Goal: Information Seeking & Learning: Find specific fact

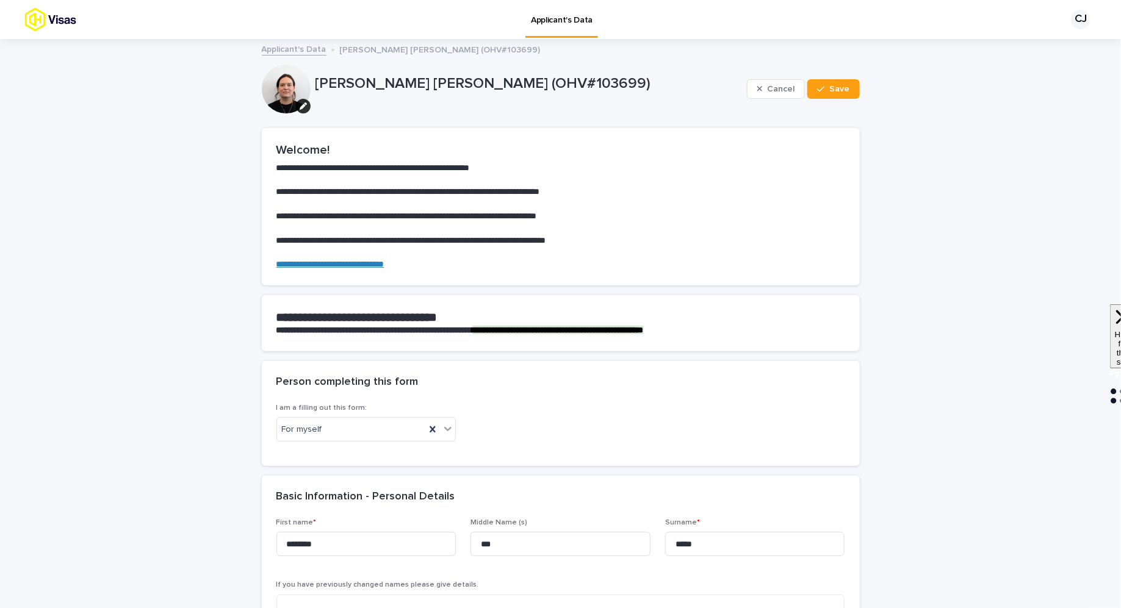
click at [301, 51] on link "Applicant's Data" at bounding box center [294, 48] width 65 height 14
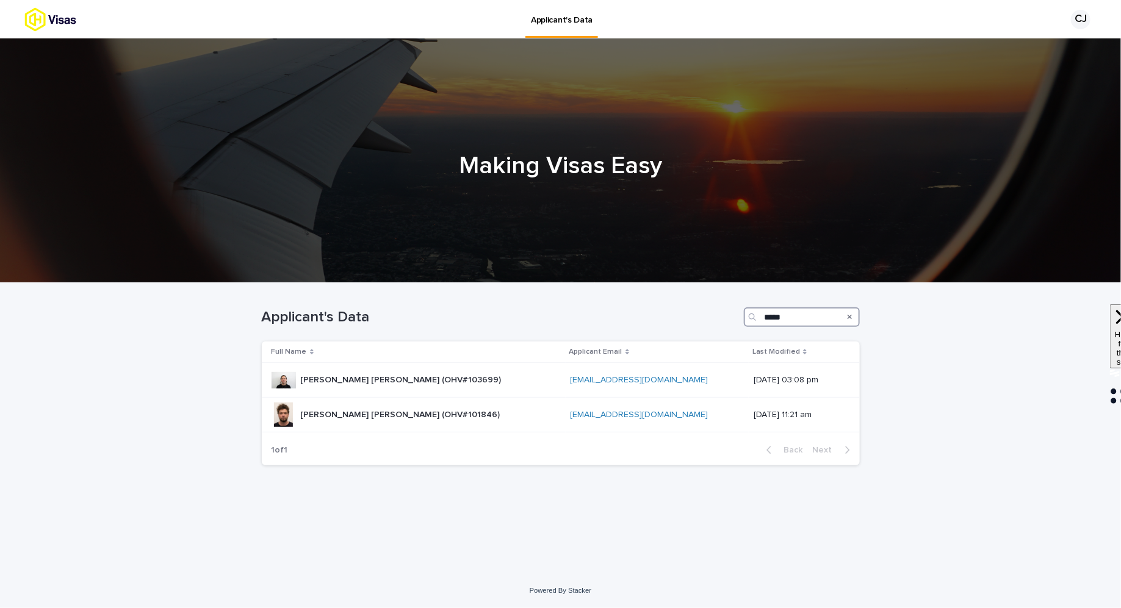
click at [793, 320] on input "*****" at bounding box center [802, 318] width 116 height 20
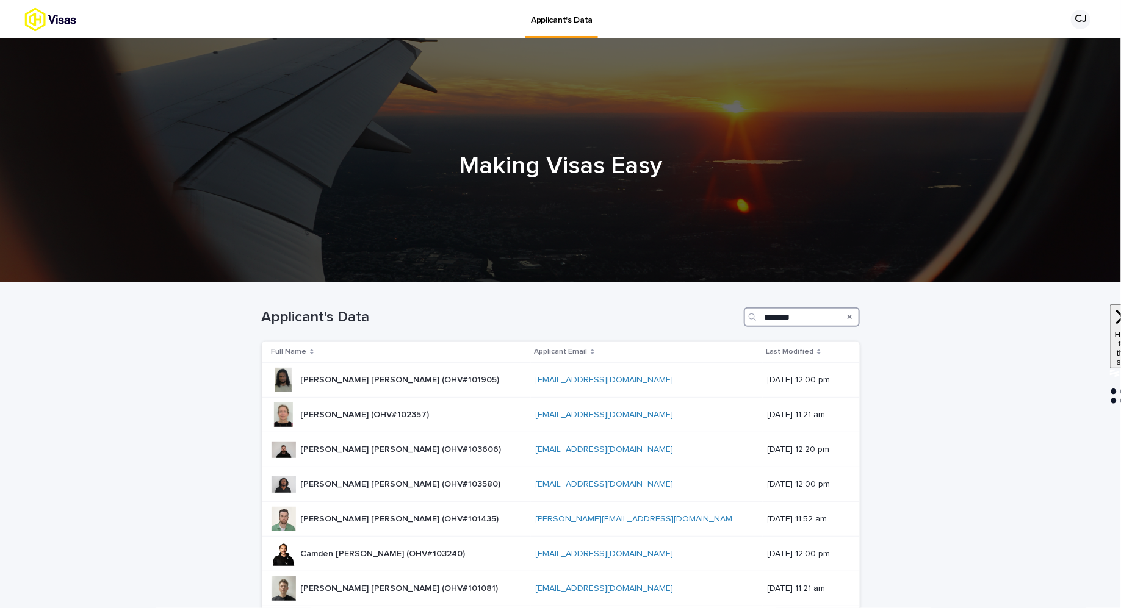
type input "*********"
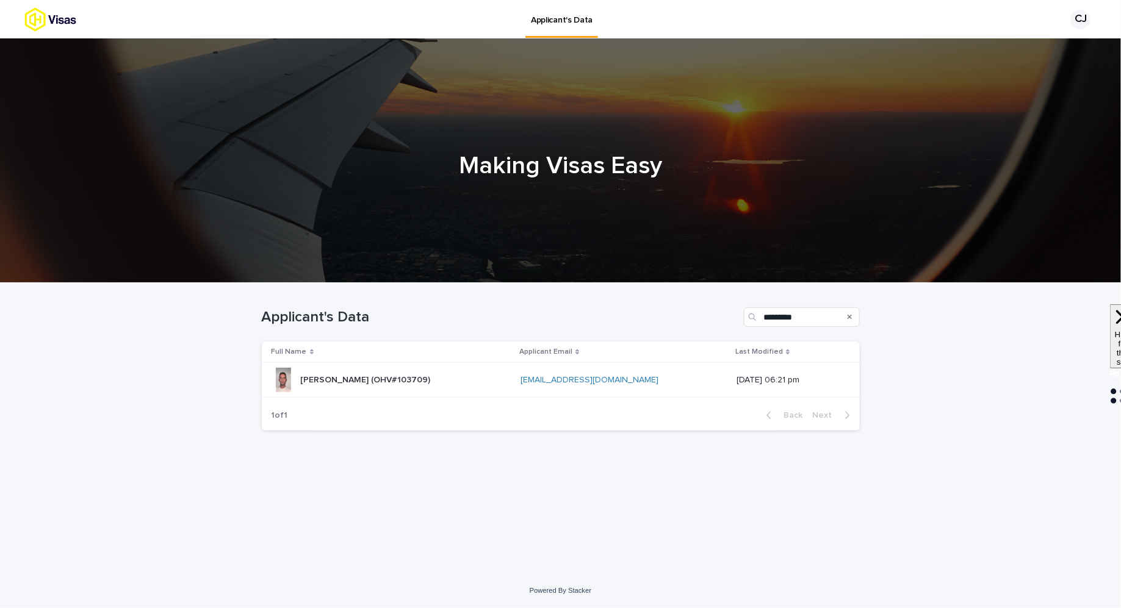
click at [455, 377] on div "[PERSON_NAME] (OHV#103709) [PERSON_NAME] (OHV#103709)" at bounding box center [392, 380] width 240 height 24
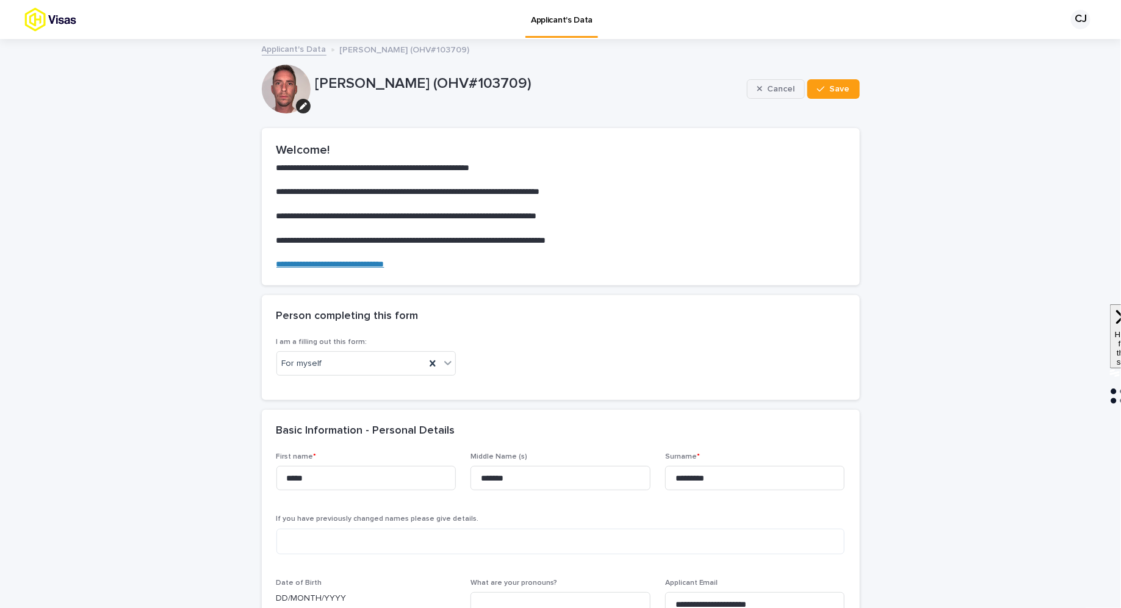
click at [785, 82] on button "Cancel" at bounding box center [776, 89] width 59 height 20
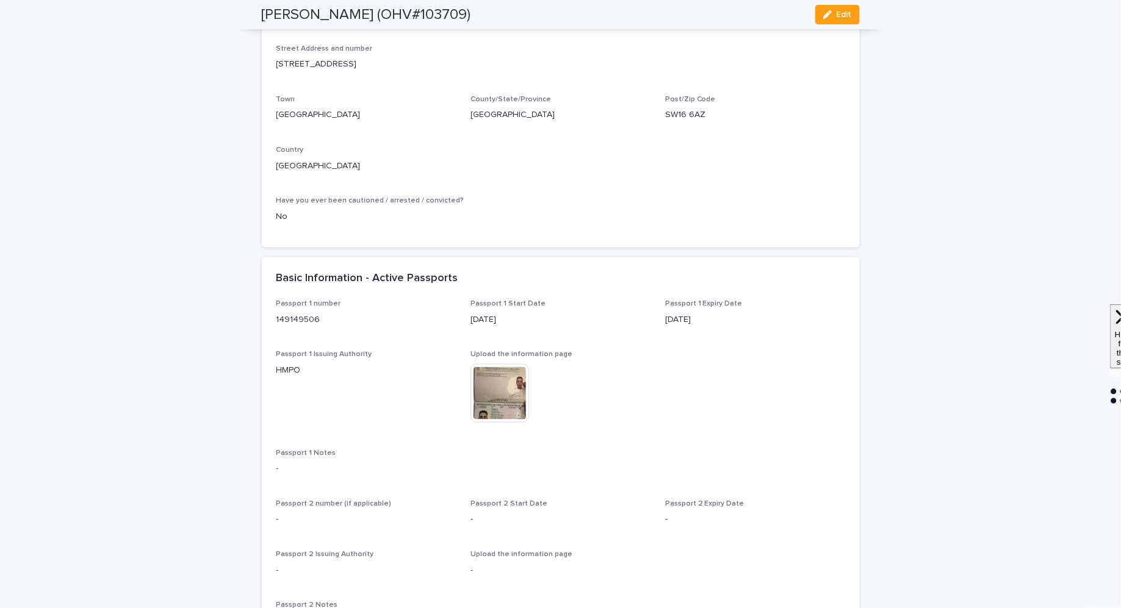
scroll to position [737, 0]
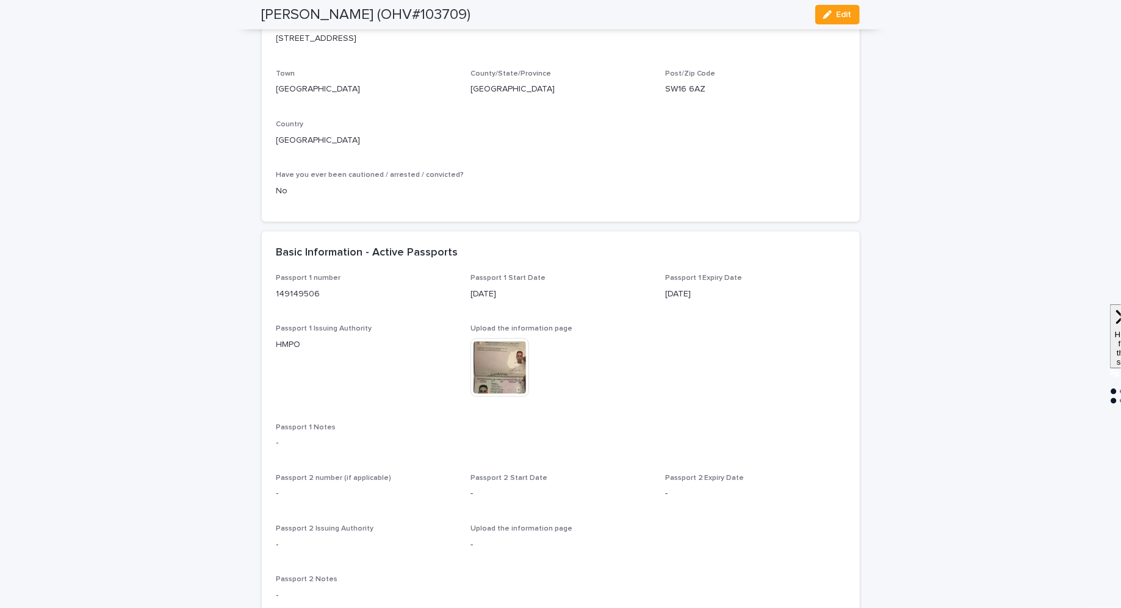
click at [511, 388] on img at bounding box center [500, 368] width 59 height 59
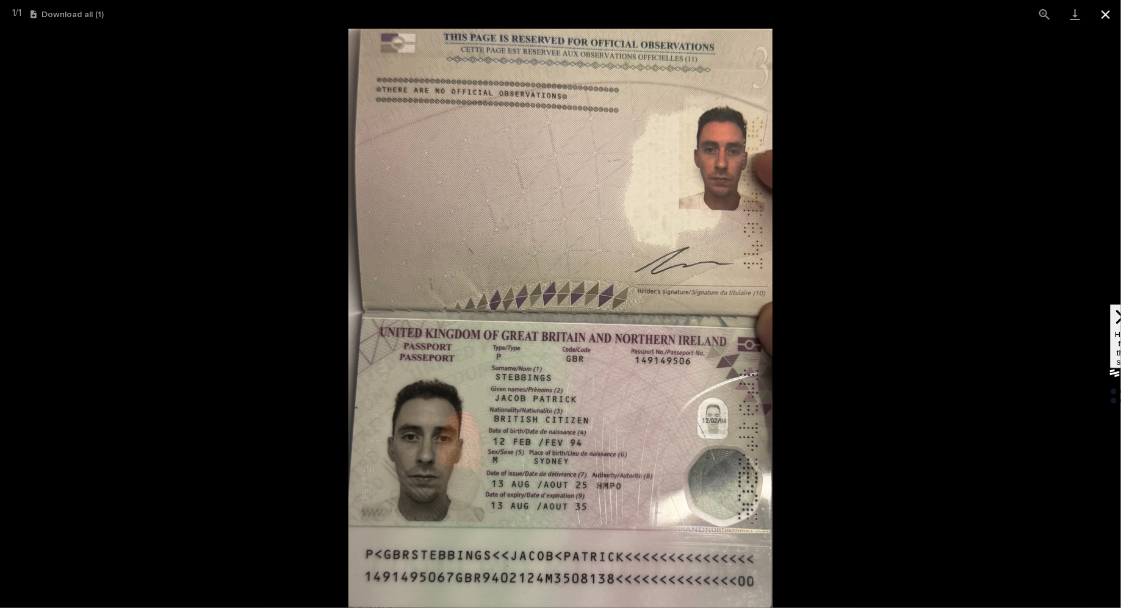
click at [1116, 20] on button "Close gallery" at bounding box center [1106, 14] width 31 height 29
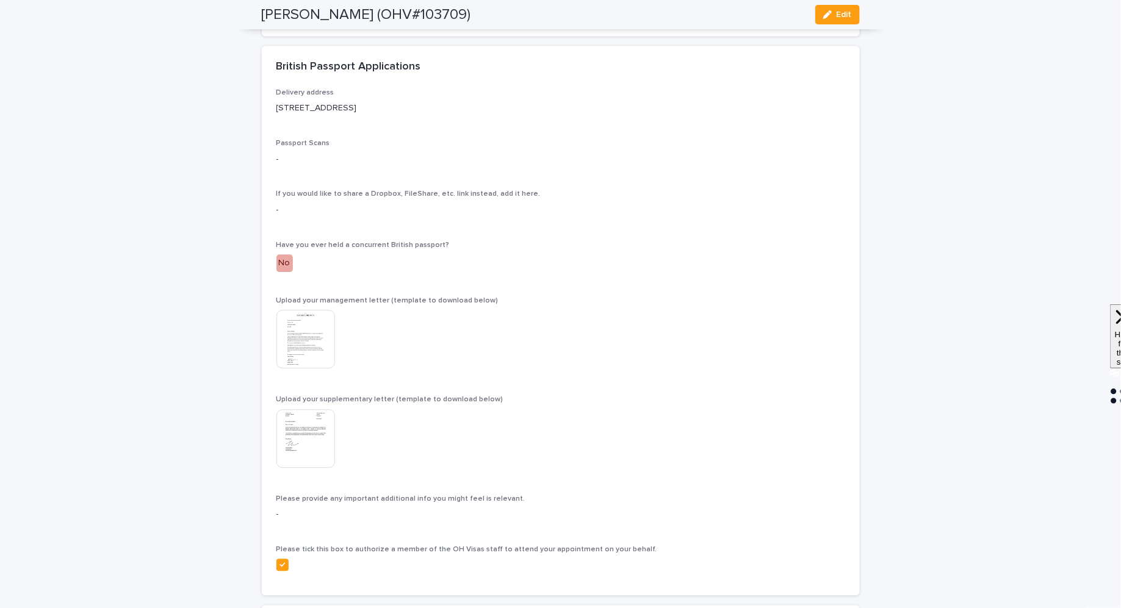
scroll to position [3598, 0]
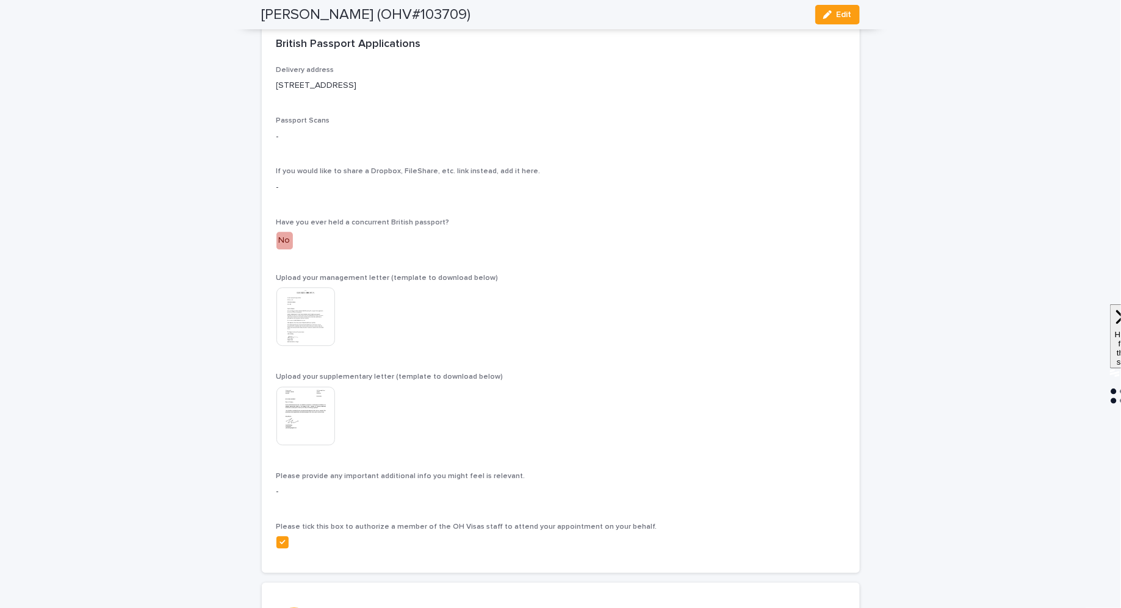
click at [310, 346] on img at bounding box center [305, 316] width 59 height 59
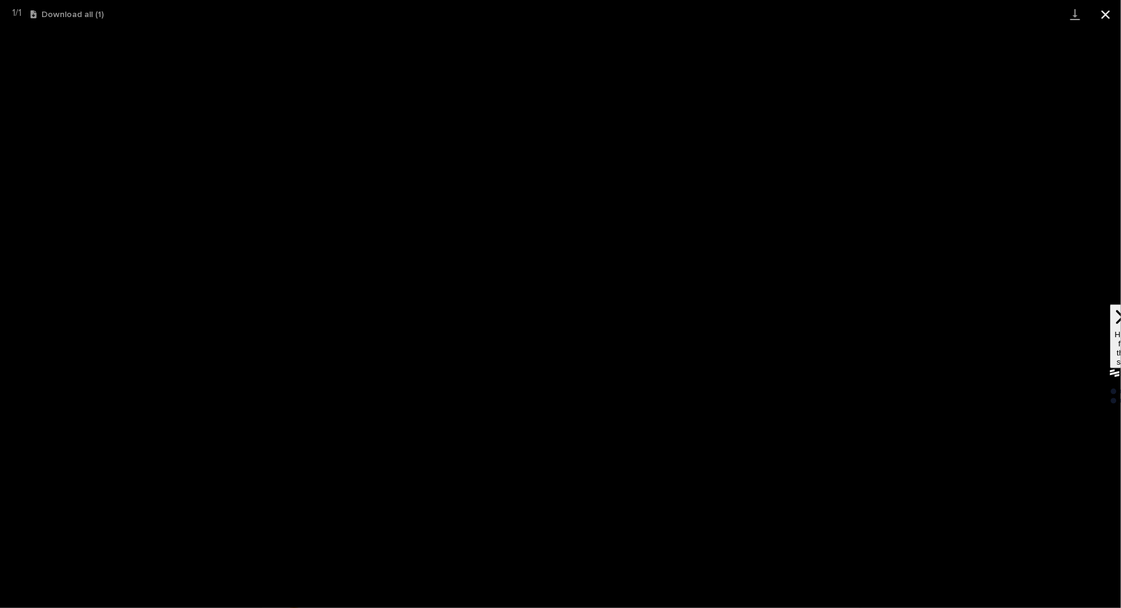
click at [1111, 13] on button "Close gallery" at bounding box center [1106, 14] width 31 height 29
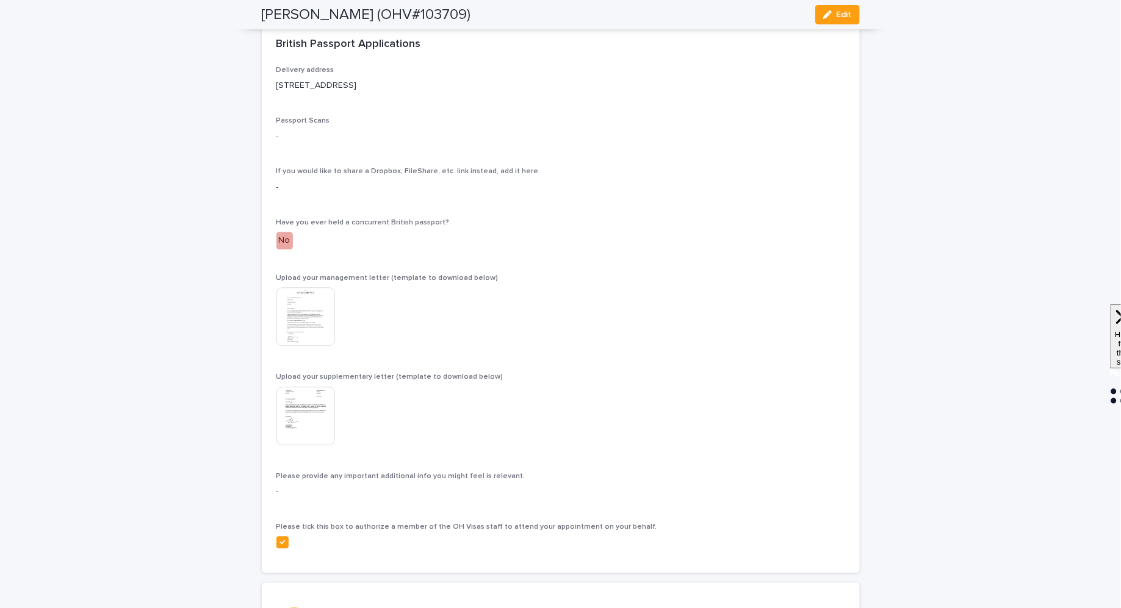
click at [292, 446] on img at bounding box center [305, 416] width 59 height 59
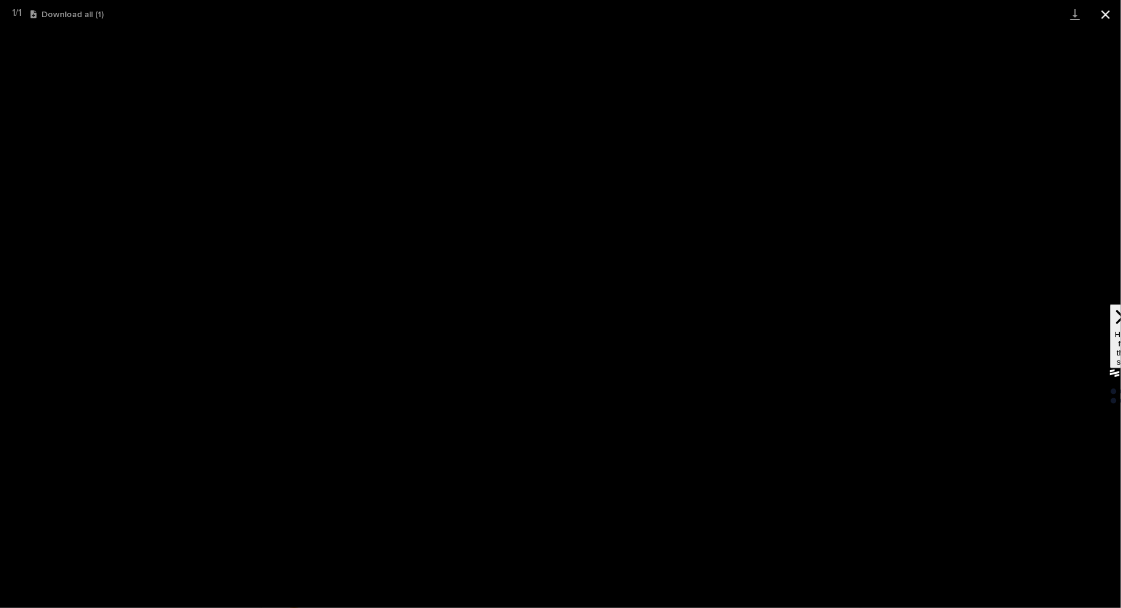
click at [1103, 9] on button "Close gallery" at bounding box center [1106, 14] width 31 height 29
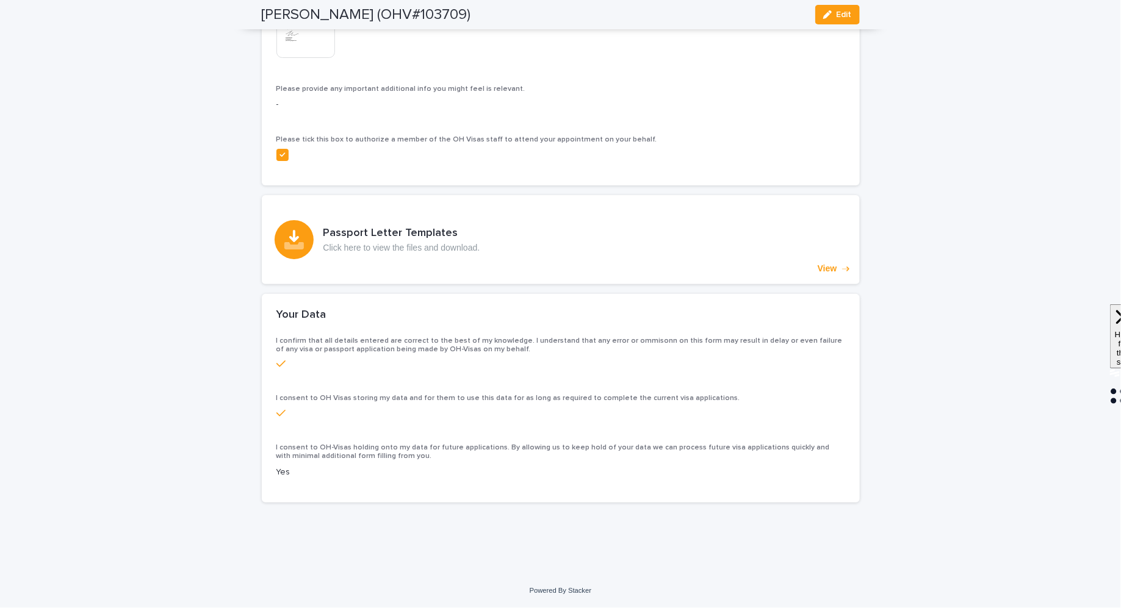
scroll to position [3512, 0]
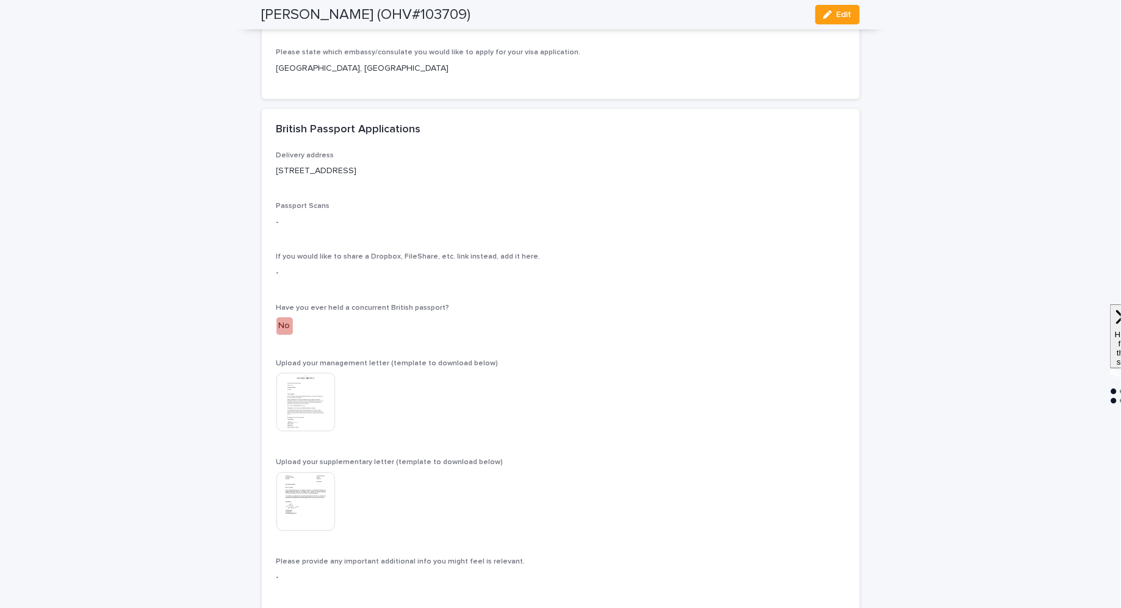
drag, startPoint x: 430, startPoint y: 197, endPoint x: 390, endPoint y: 197, distance: 40.3
click at [390, 178] on p "[STREET_ADDRESS]" at bounding box center [560, 171] width 569 height 13
copy p "SW166AZ"
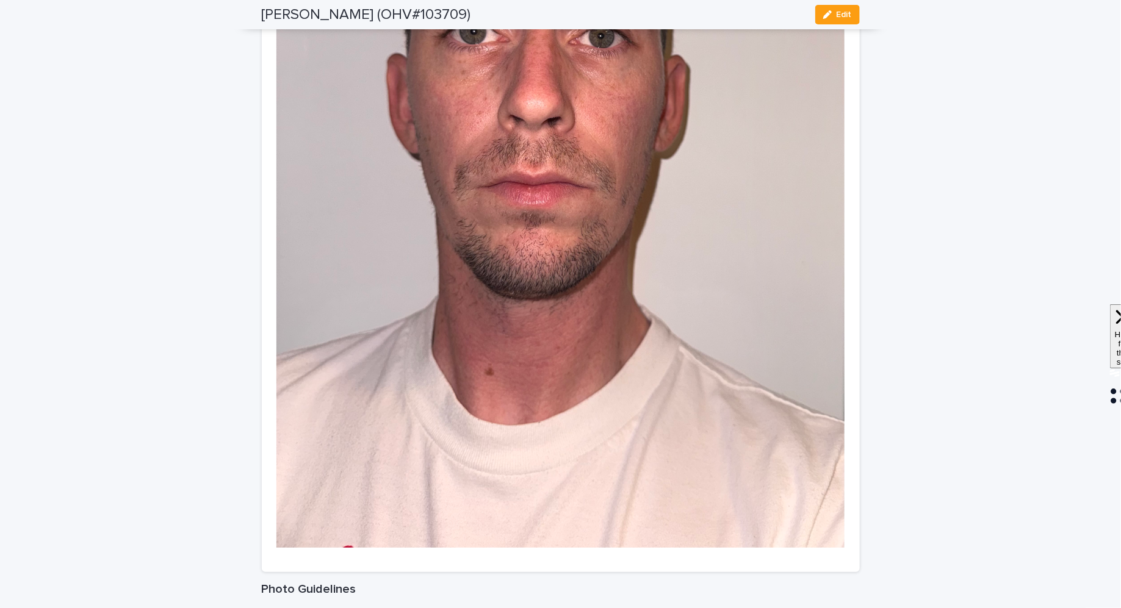
scroll to position [1860, 0]
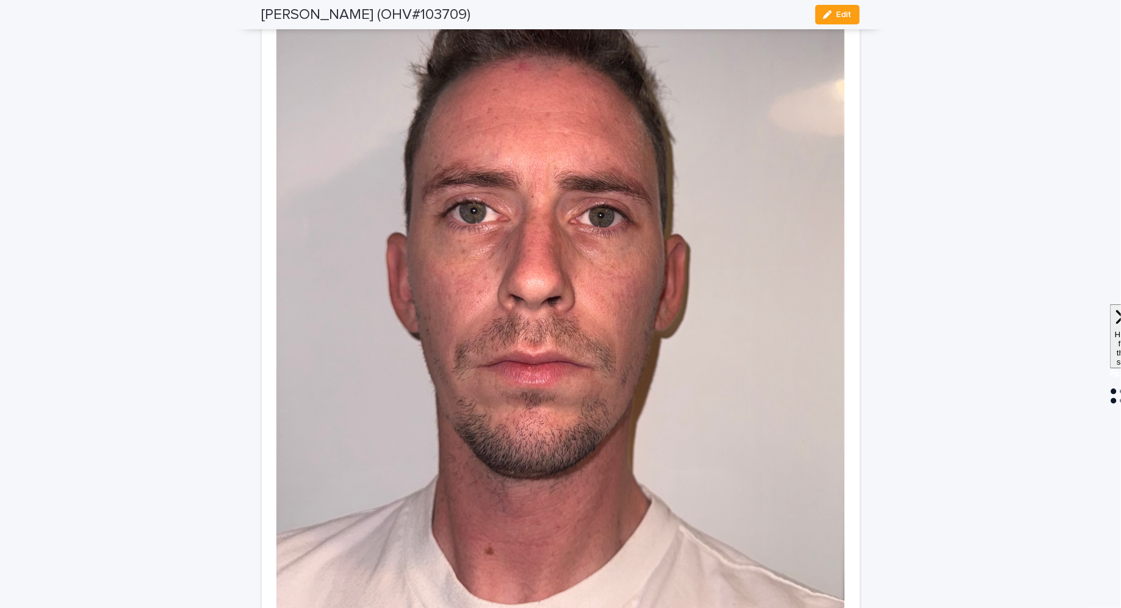
click at [840, 2] on div "[PERSON_NAME] (OHV#103709) Edit" at bounding box center [561, 14] width 598 height 29
click at [837, 15] on div "button" at bounding box center [829, 14] width 13 height 9
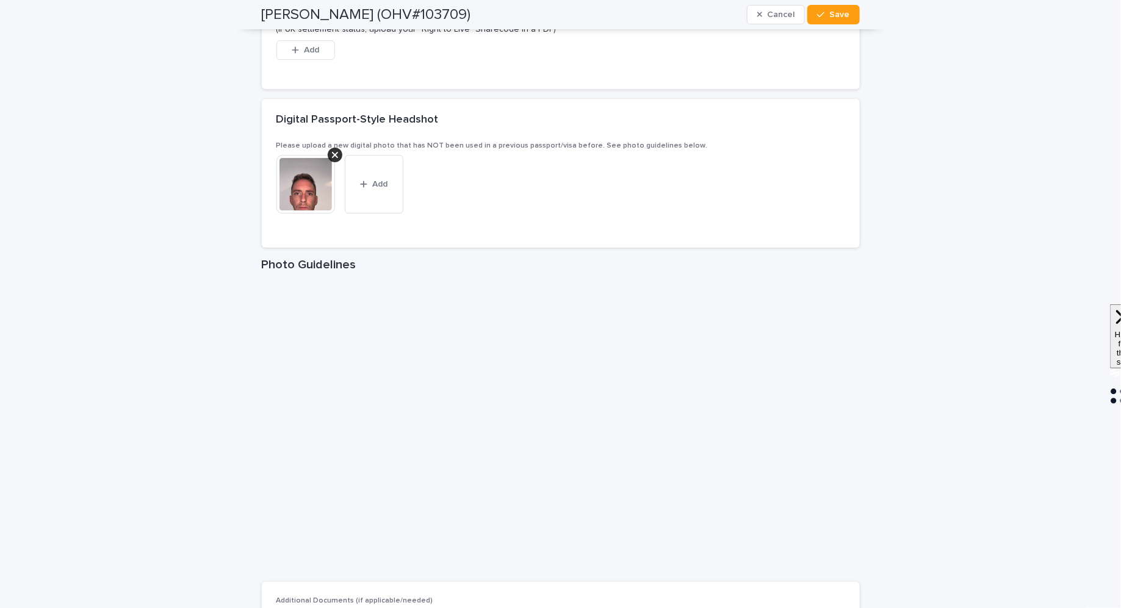
scroll to position [1752, 0]
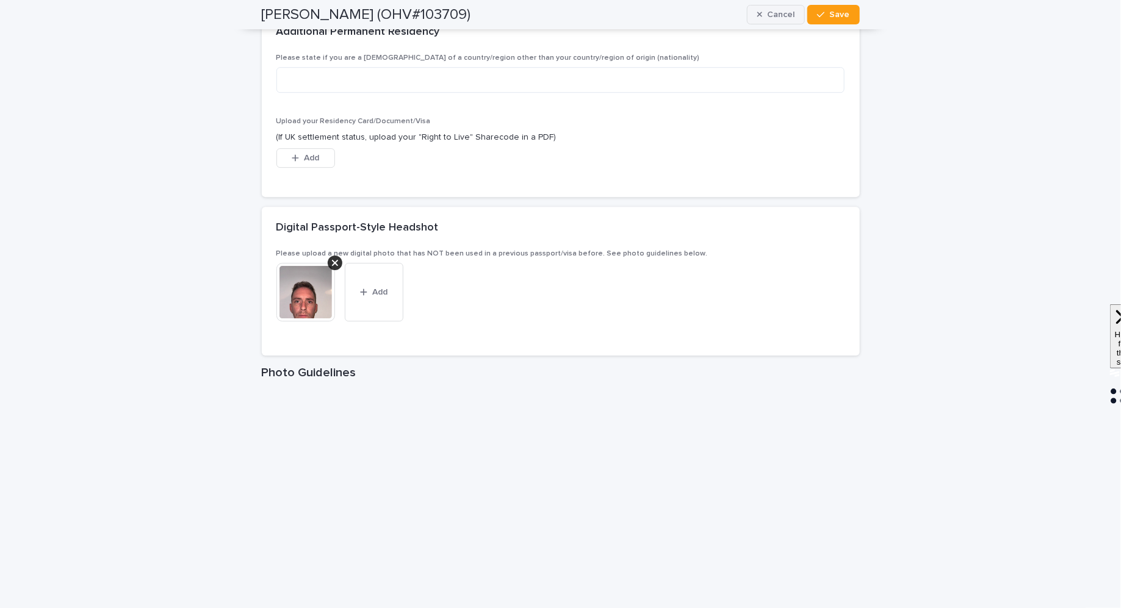
click at [767, 12] on div "button" at bounding box center [762, 14] width 10 height 9
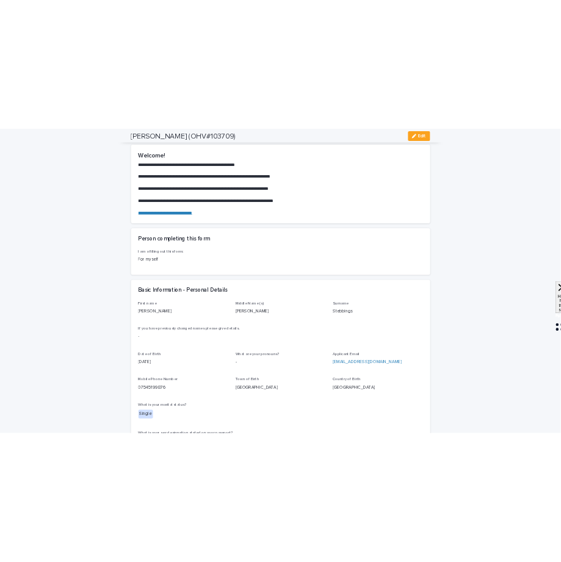
scroll to position [0, 0]
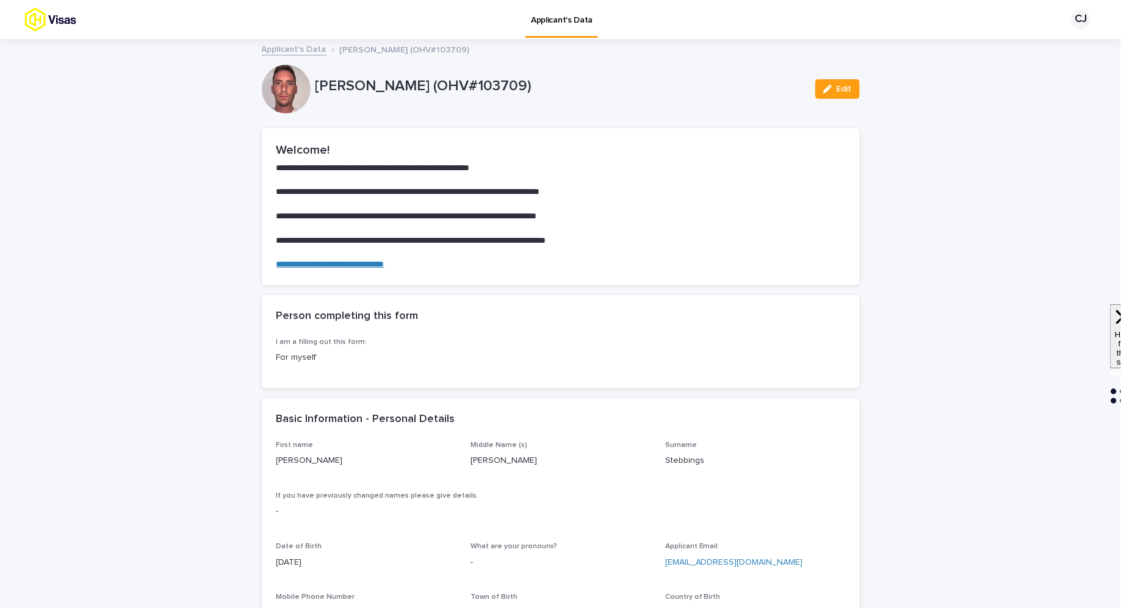
click at [287, 52] on link "Applicant's Data" at bounding box center [294, 48] width 65 height 14
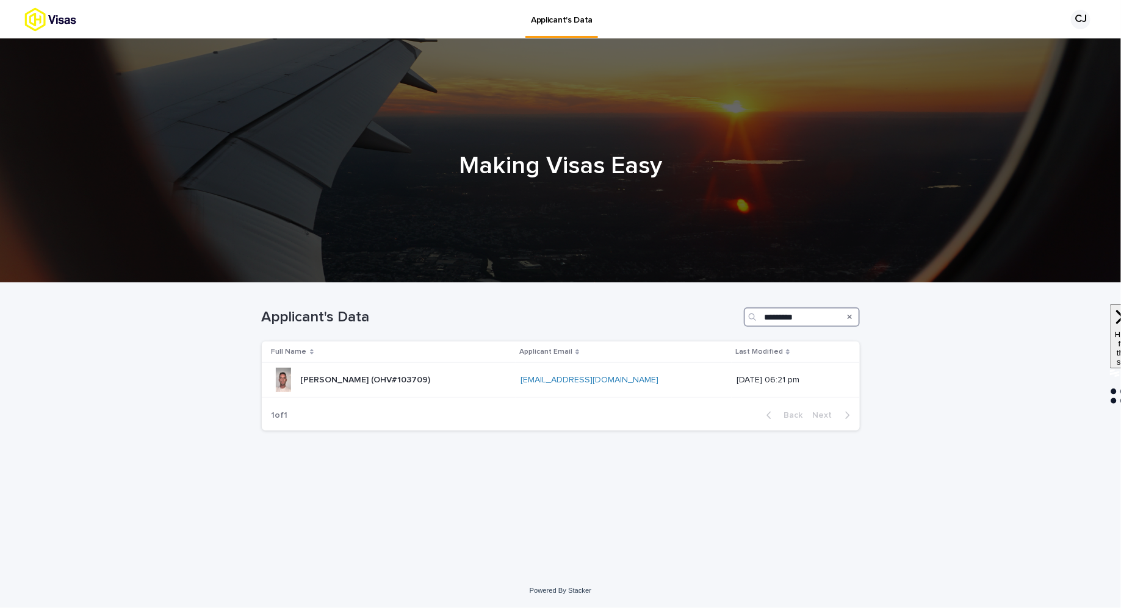
click at [778, 309] on input "*********" at bounding box center [802, 318] width 116 height 20
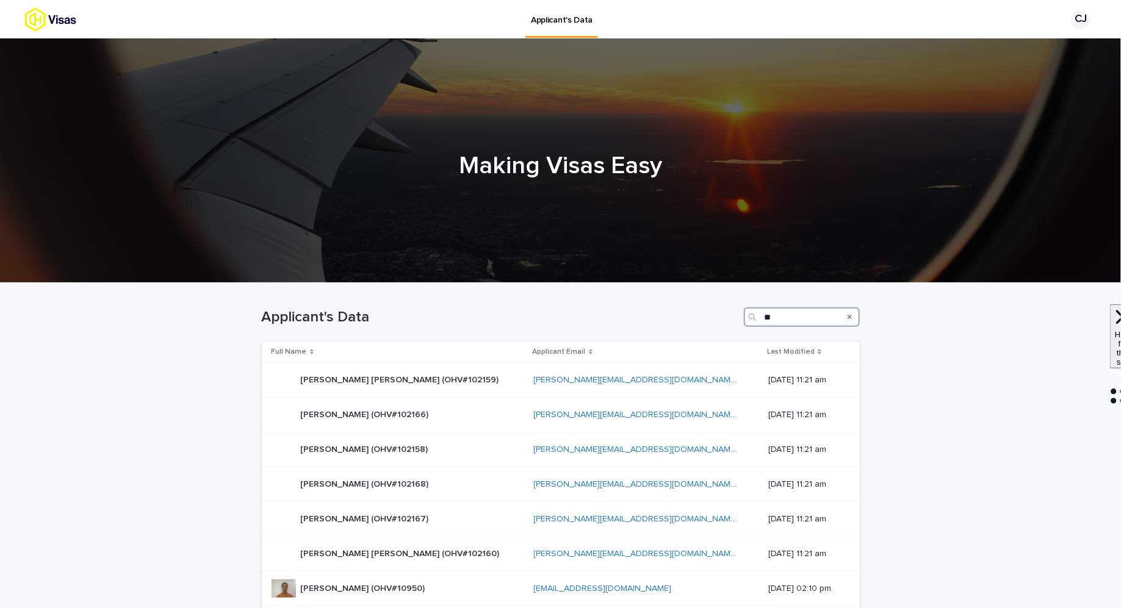
type input "*"
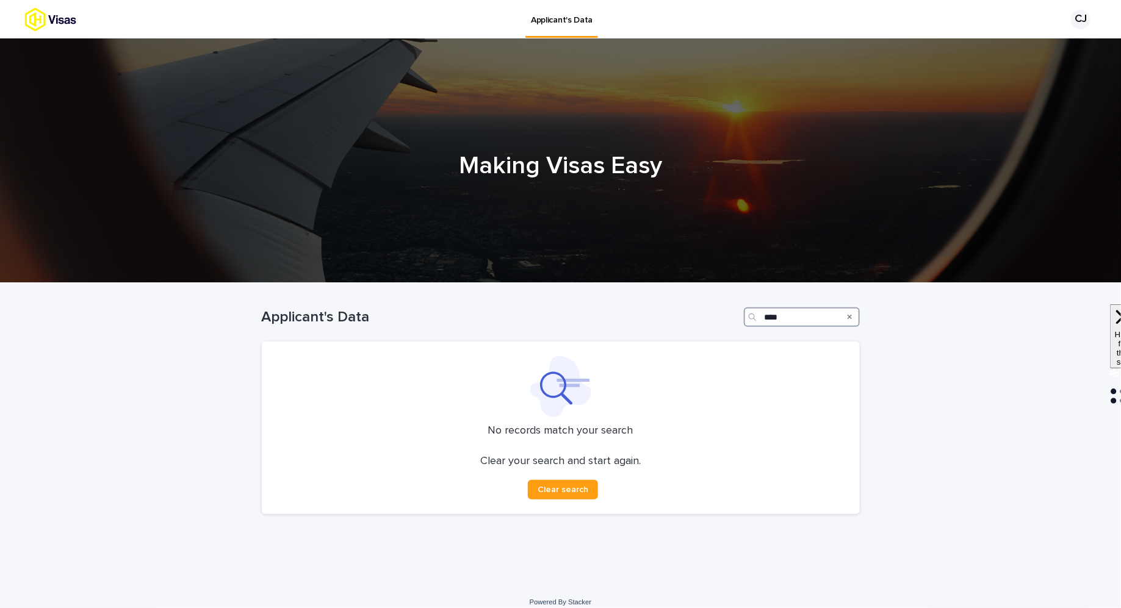
type input "*****"
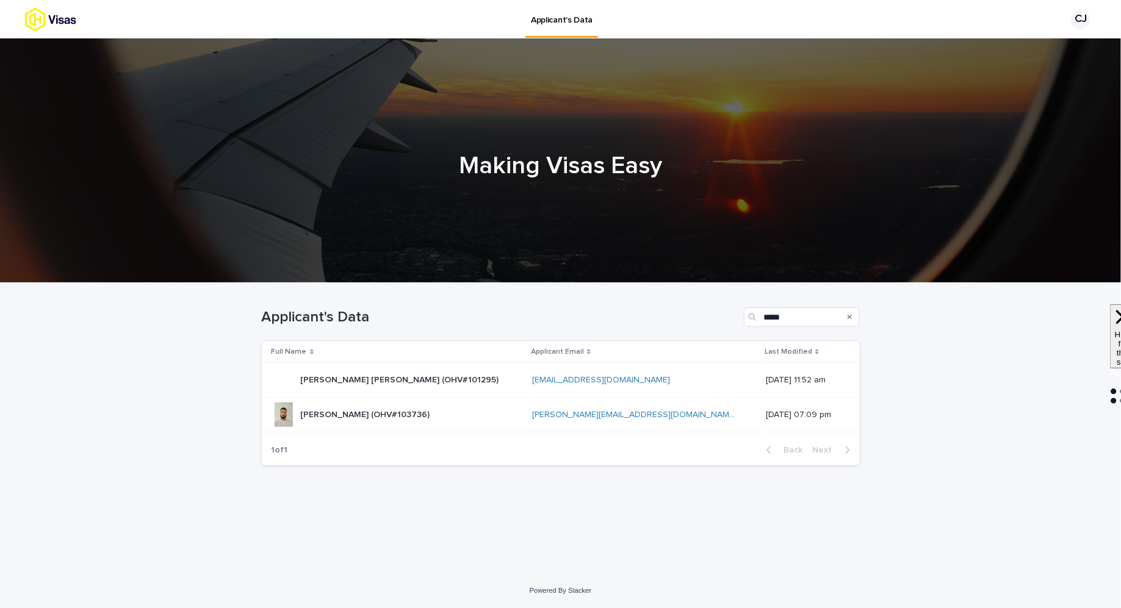
click at [366, 424] on div "[PERSON_NAME] (OHV#103736) [PERSON_NAME] (OHV#103736)" at bounding box center [365, 415] width 129 height 20
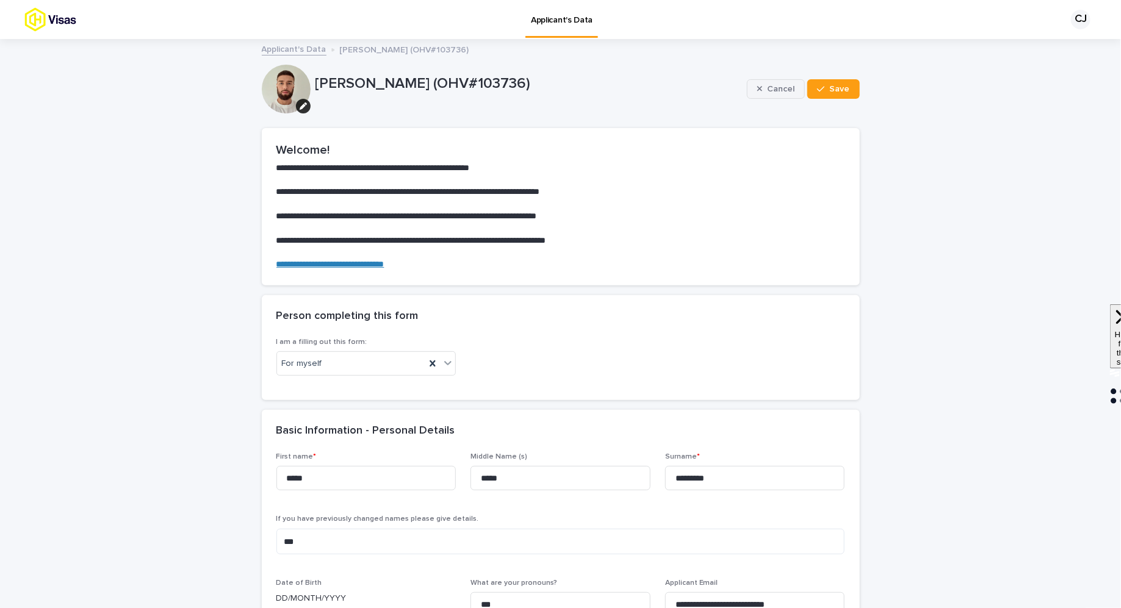
click at [774, 90] on span "Cancel" at bounding box center [780, 89] width 27 height 9
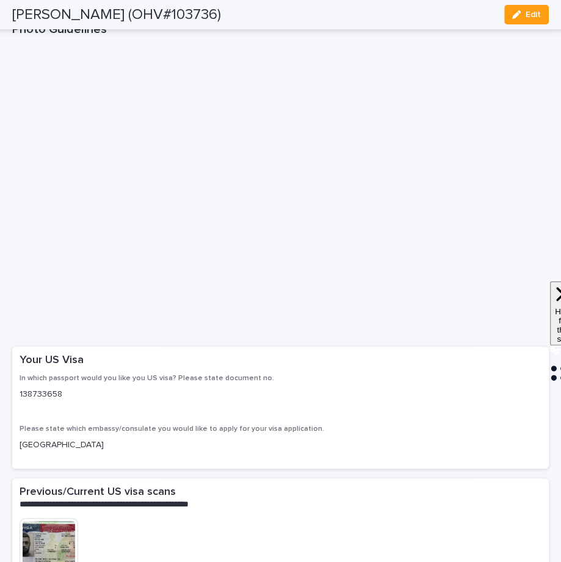
scroll to position [2488, 0]
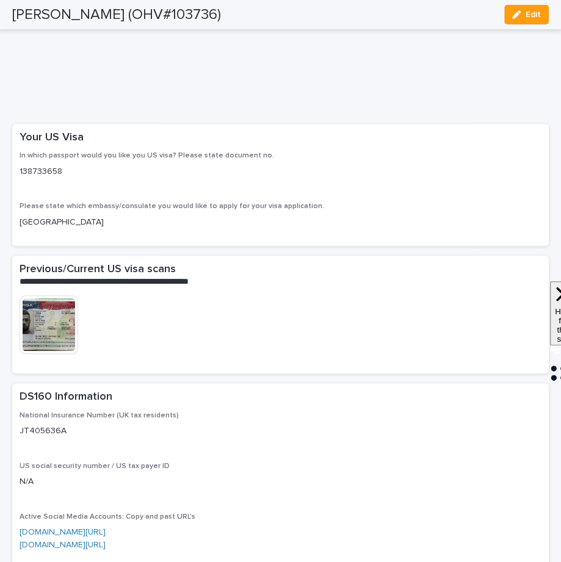
click at [65, 345] on img at bounding box center [49, 324] width 59 height 59
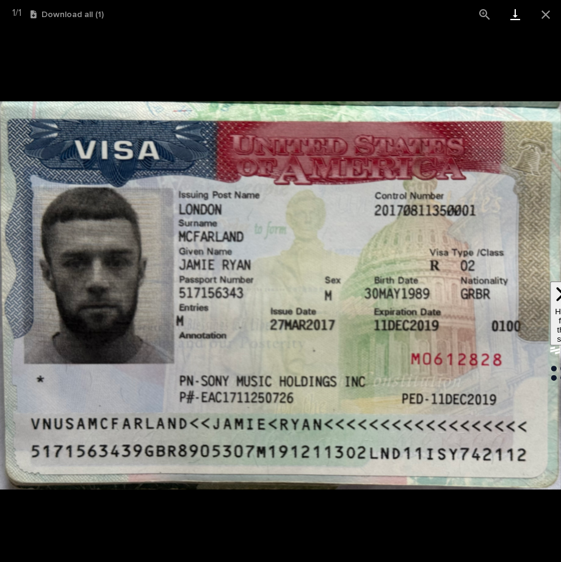
click at [510, 17] on link "Download" at bounding box center [515, 14] width 31 height 29
click at [544, 18] on button "Close gallery" at bounding box center [545, 14] width 31 height 29
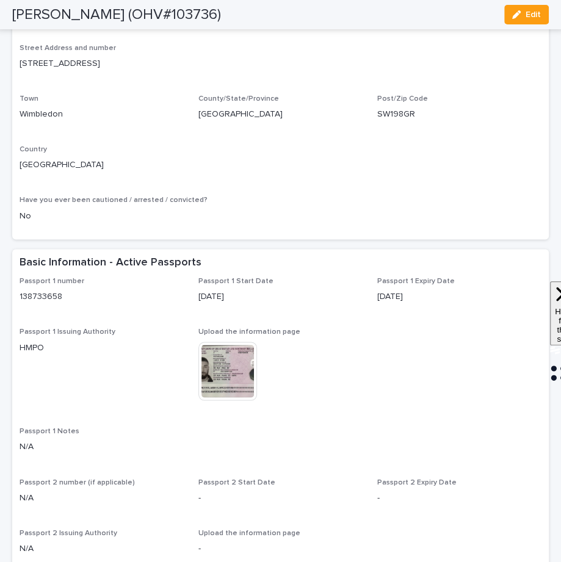
scroll to position [619, 0]
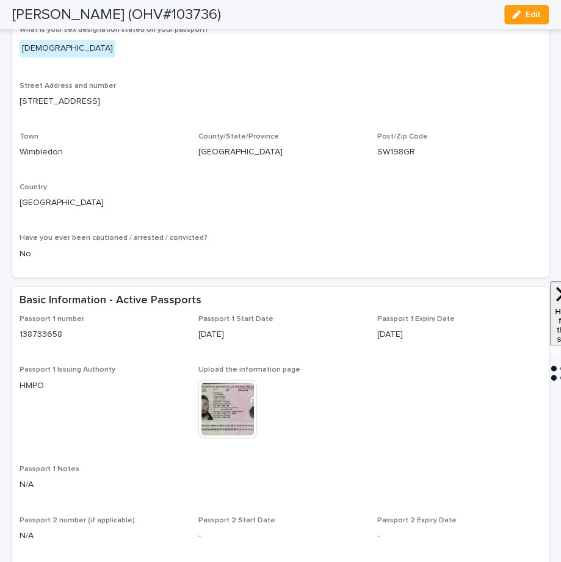
click at [240, 407] on img at bounding box center [227, 409] width 59 height 59
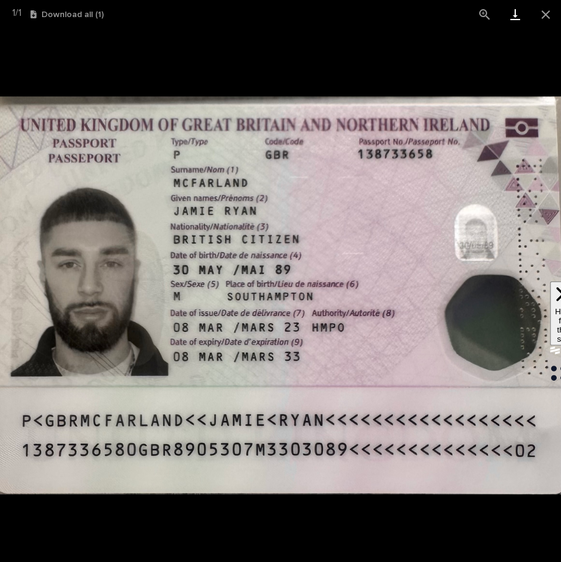
click at [514, 12] on link "Download" at bounding box center [515, 14] width 31 height 29
click at [544, 18] on button "Close gallery" at bounding box center [545, 14] width 31 height 29
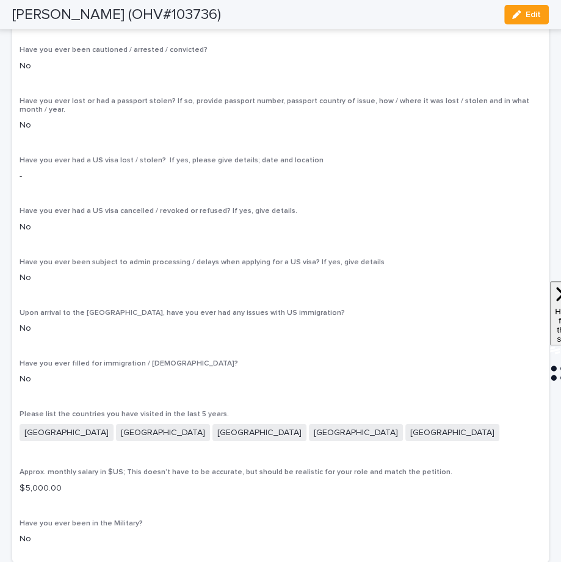
scroll to position [4240, 0]
